Goal: Task Accomplishment & Management: Manage account settings

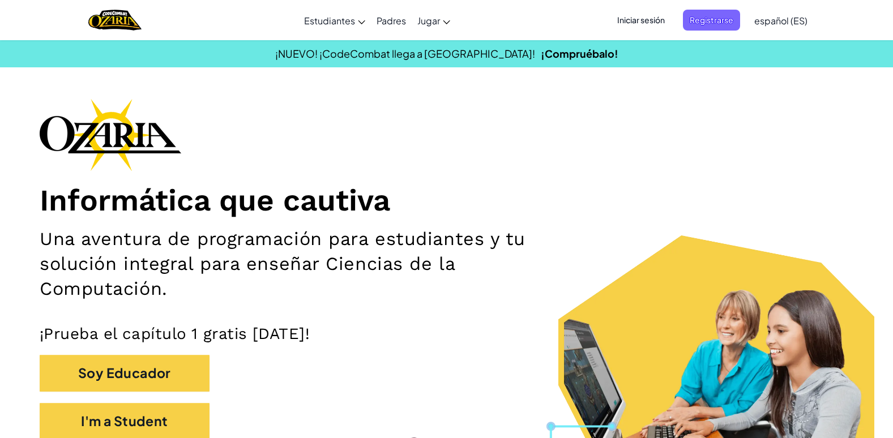
click at [637, 24] on span "Iniciar sesión" at bounding box center [640, 20] width 61 height 21
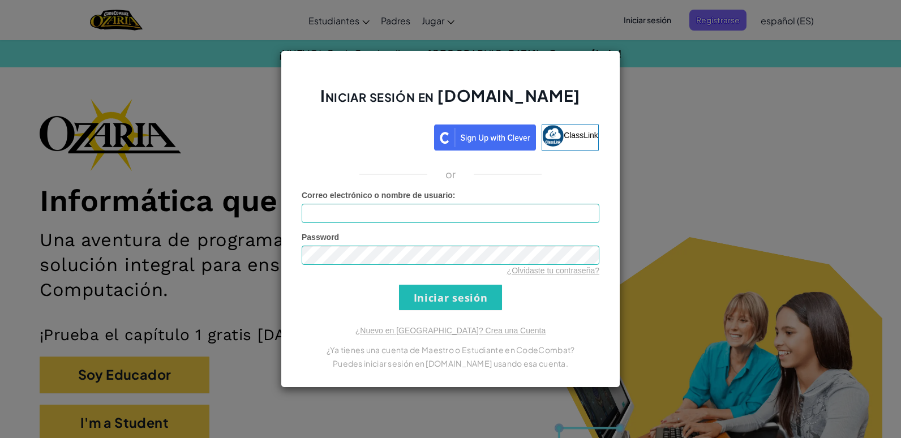
click at [801, 230] on div "Iniciar sesión en [DOMAIN_NAME] ClassLink or Error desconocido. Correo electrón…" at bounding box center [450, 219] width 901 height 438
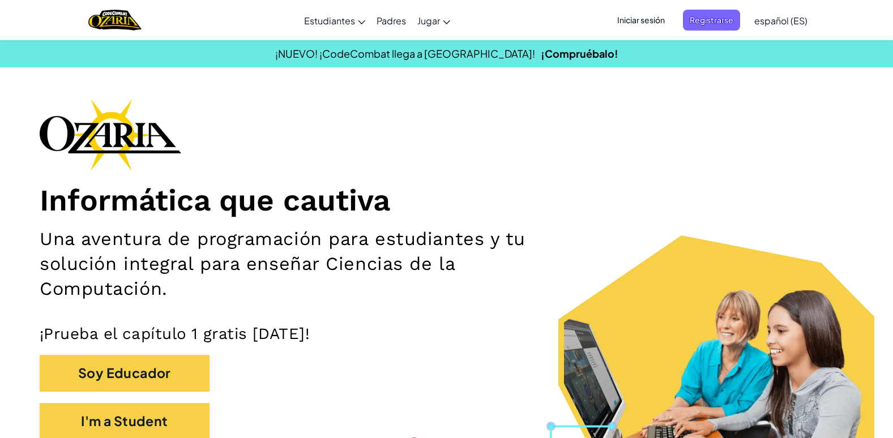
click at [658, 16] on span "Iniciar sesión" at bounding box center [640, 20] width 61 height 21
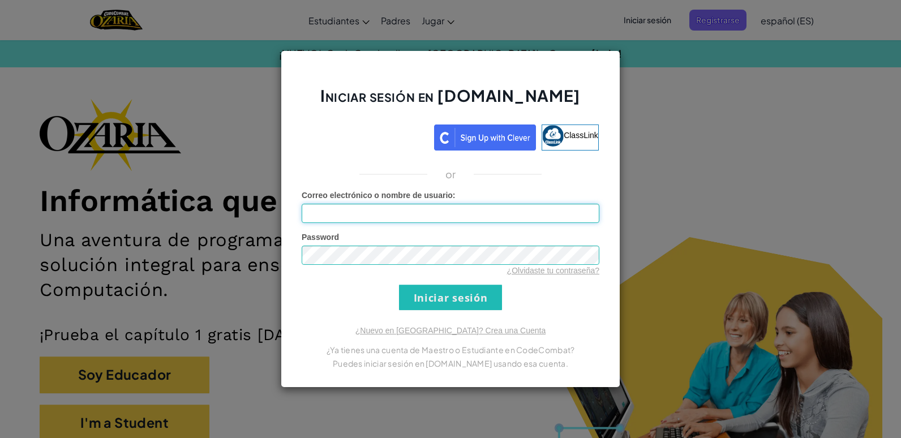
click at [360, 217] on input "Correo electrónico o nombre de usuario :" at bounding box center [451, 213] width 298 height 19
type input "[EMAIL_ADDRESS][DOMAIN_NAME]"
click at [399, 285] on input "Iniciar sesión" at bounding box center [450, 297] width 103 height 25
